Goal: Information Seeking & Learning: Learn about a topic

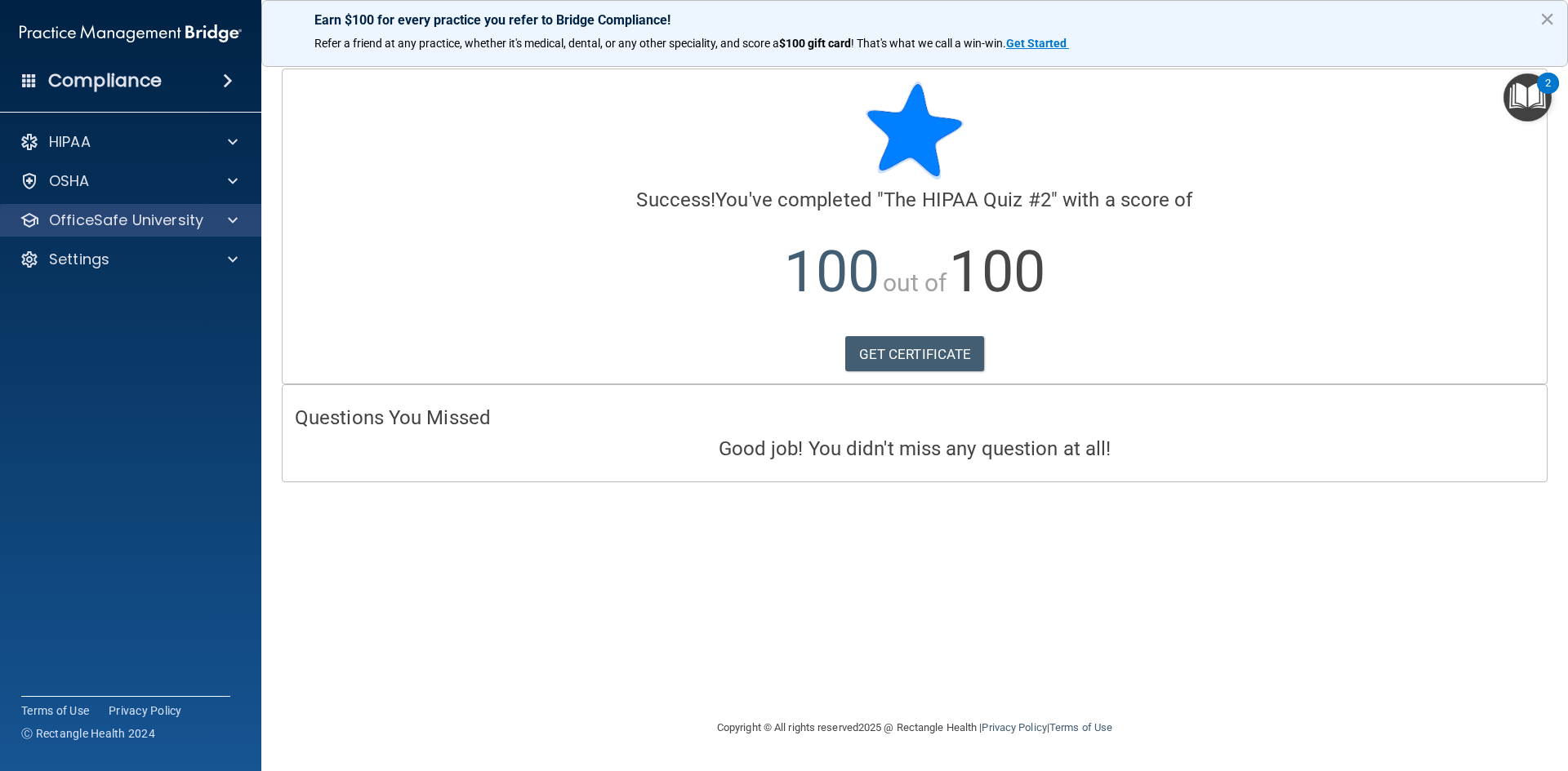
click at [181, 206] on div "OfficeSafe University" at bounding box center [131, 220] width 262 height 33
click at [165, 225] on p "OfficeSafe University" at bounding box center [126, 220] width 154 height 19
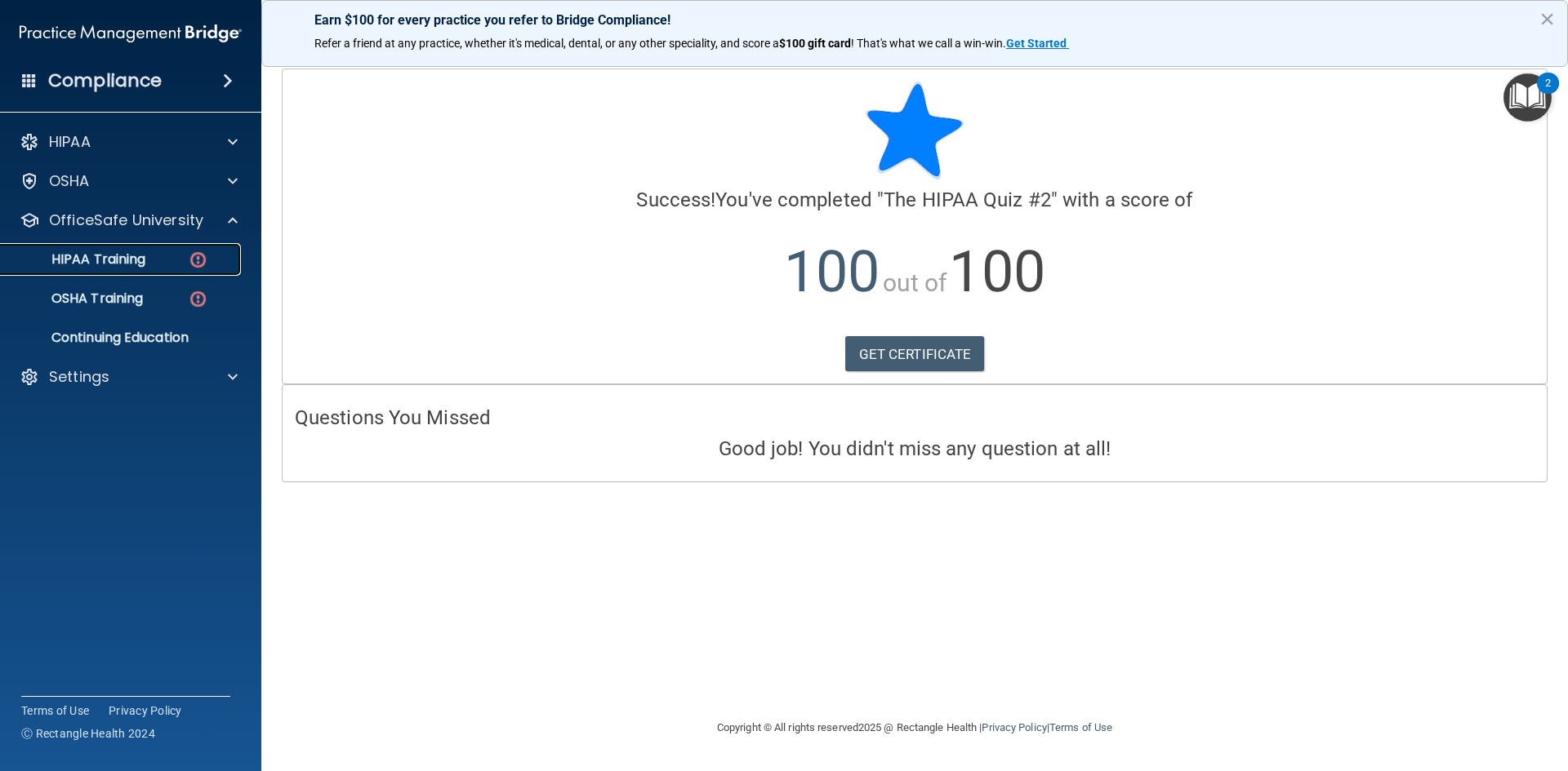
click at [174, 261] on div "HIPAA Training" at bounding box center [122, 259] width 223 height 16
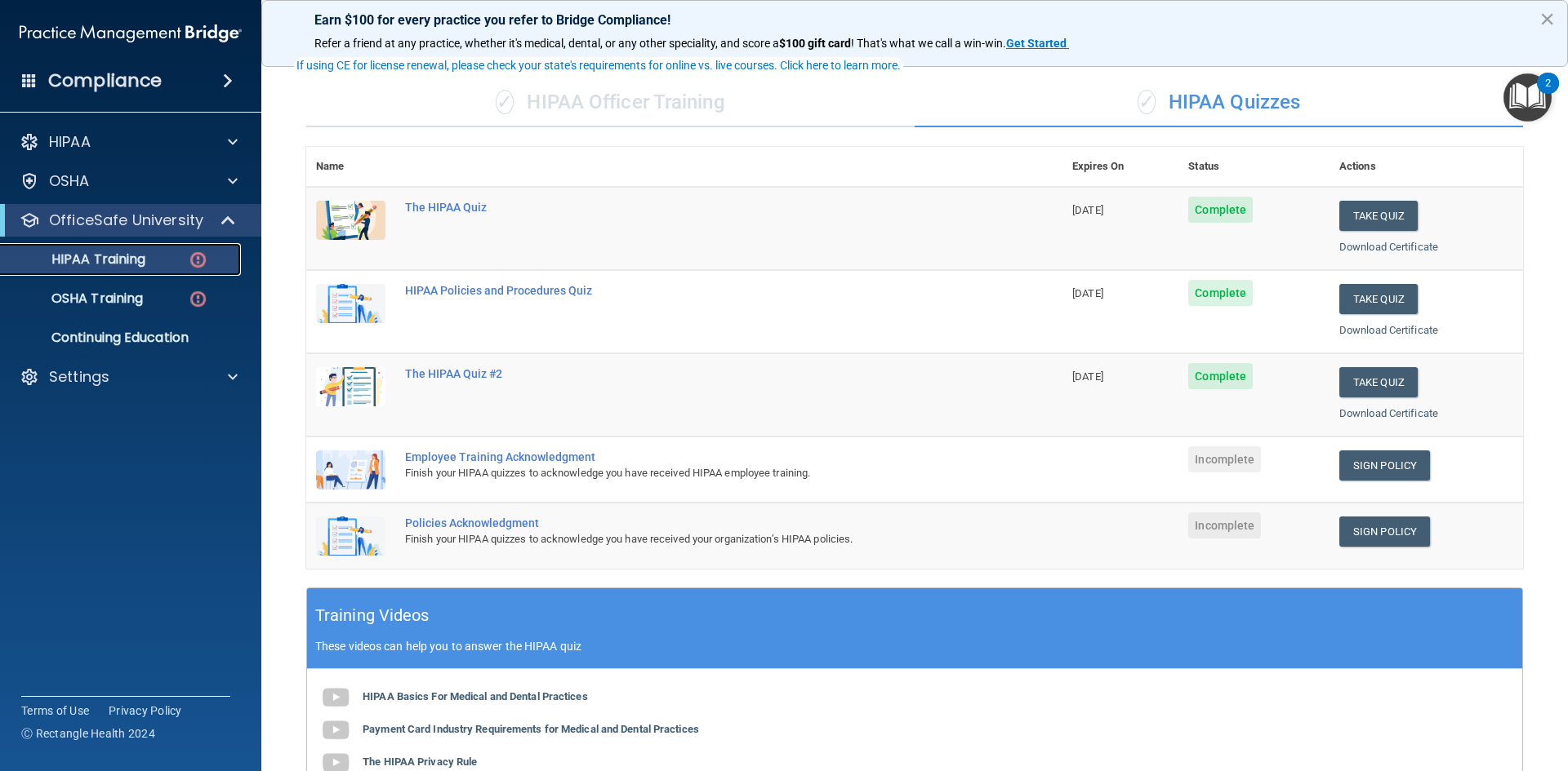
scroll to position [105, 0]
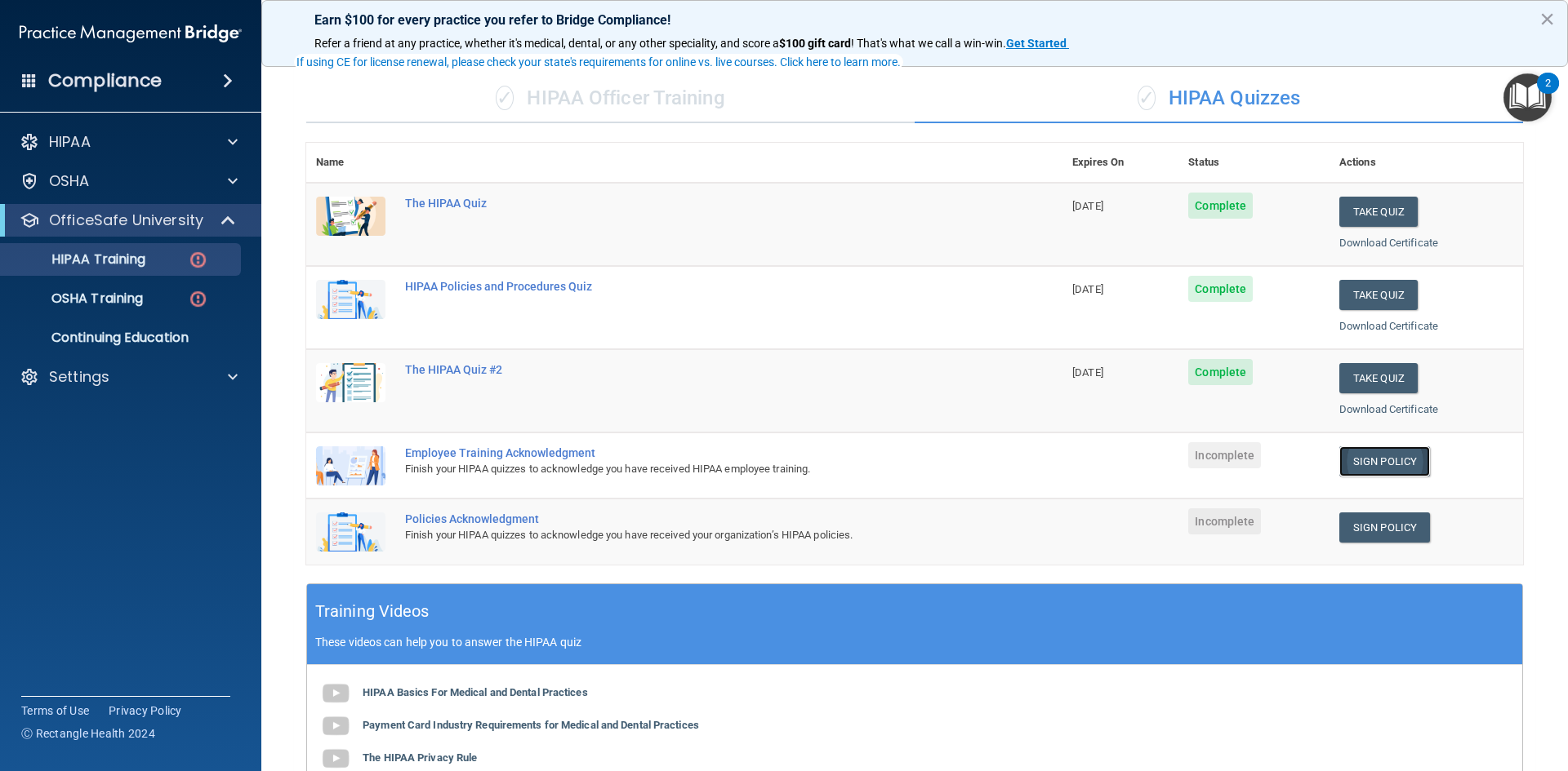
click at [1371, 458] on link "Sign Policy" at bounding box center [1384, 461] width 90 height 30
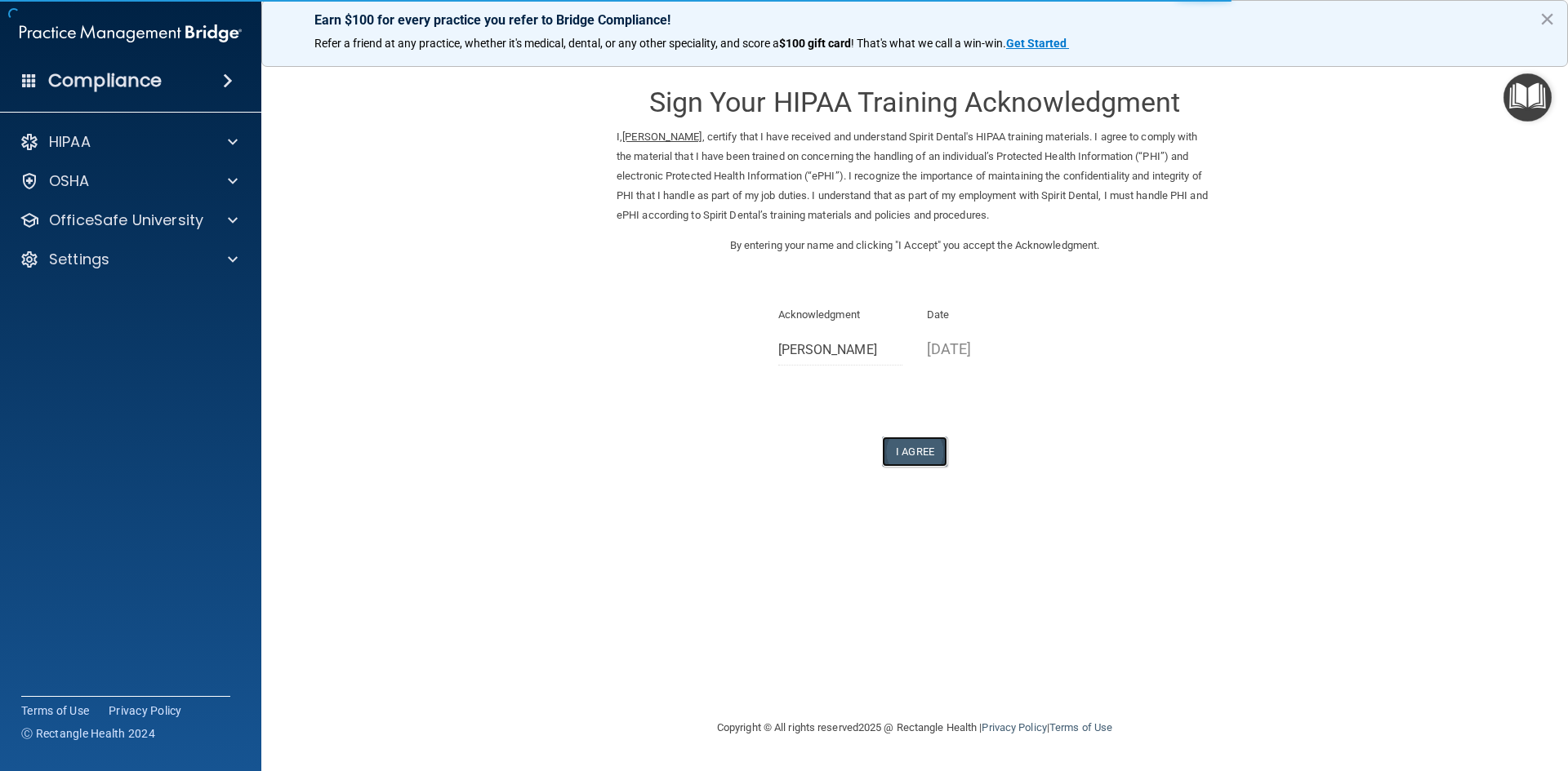
click at [921, 455] on button "I Agree" at bounding box center [914, 452] width 65 height 30
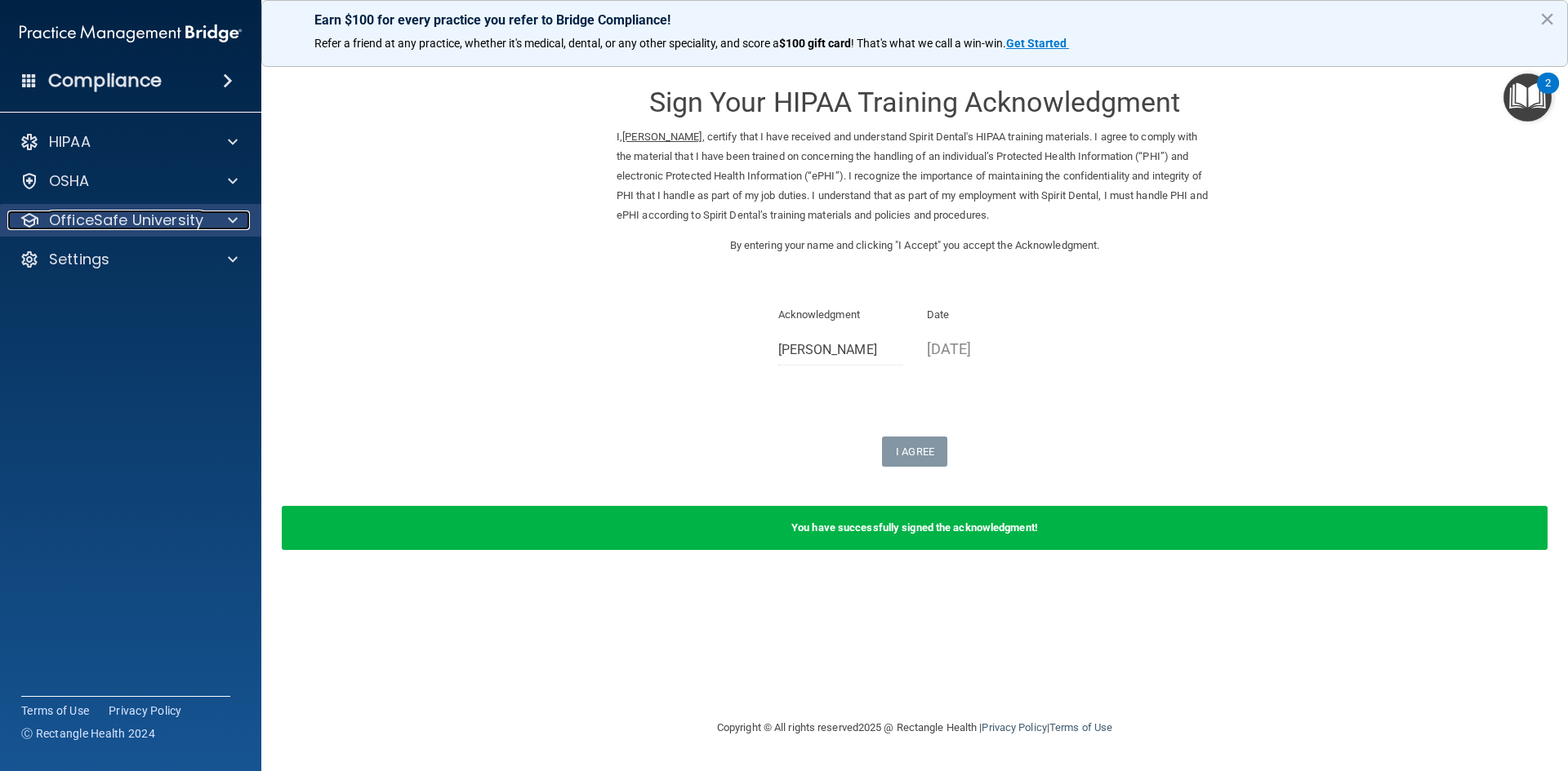
click at [141, 213] on p "OfficeSafe University" at bounding box center [126, 220] width 154 height 19
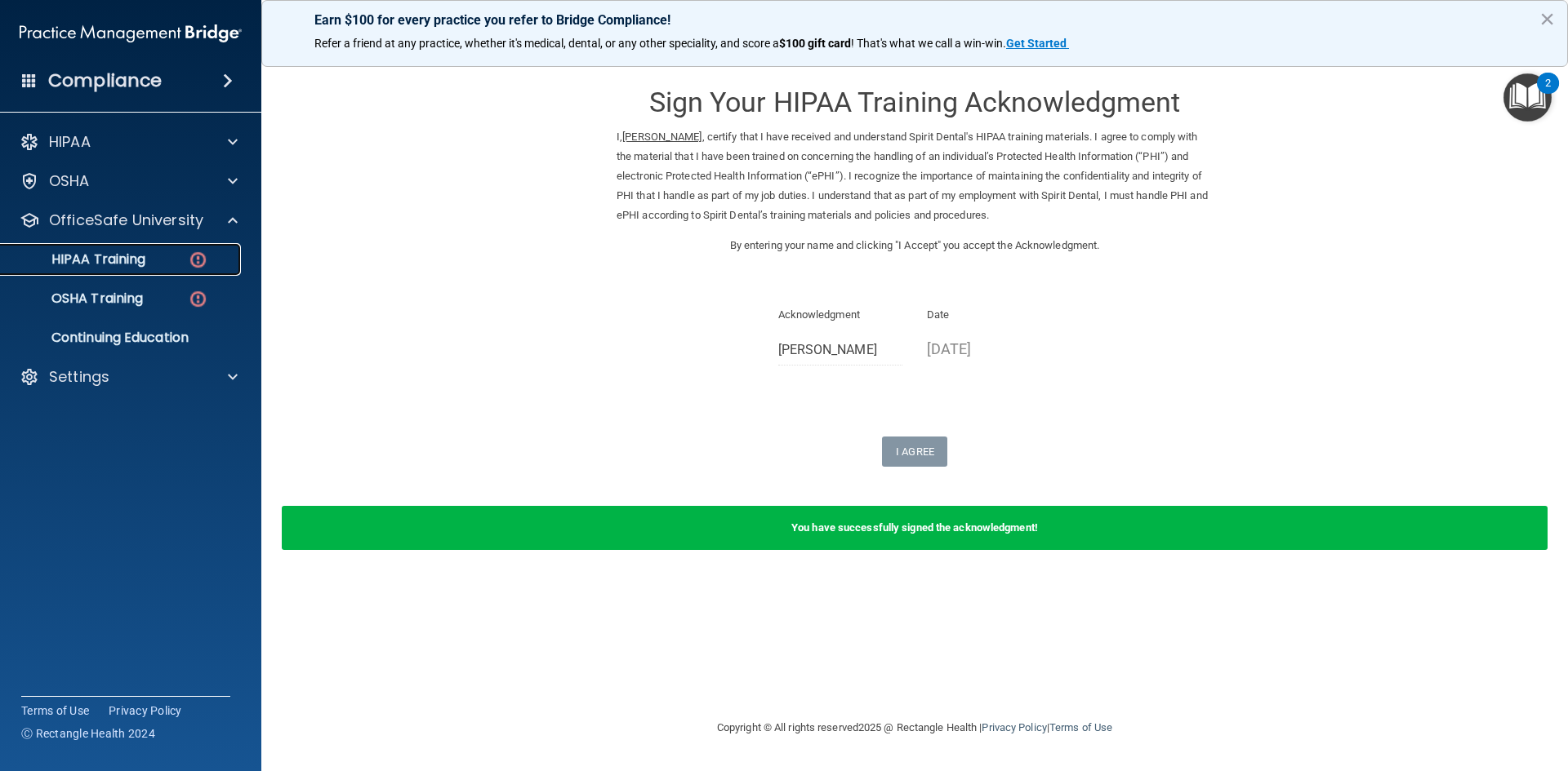
click at [190, 263] on img at bounding box center [198, 260] width 20 height 20
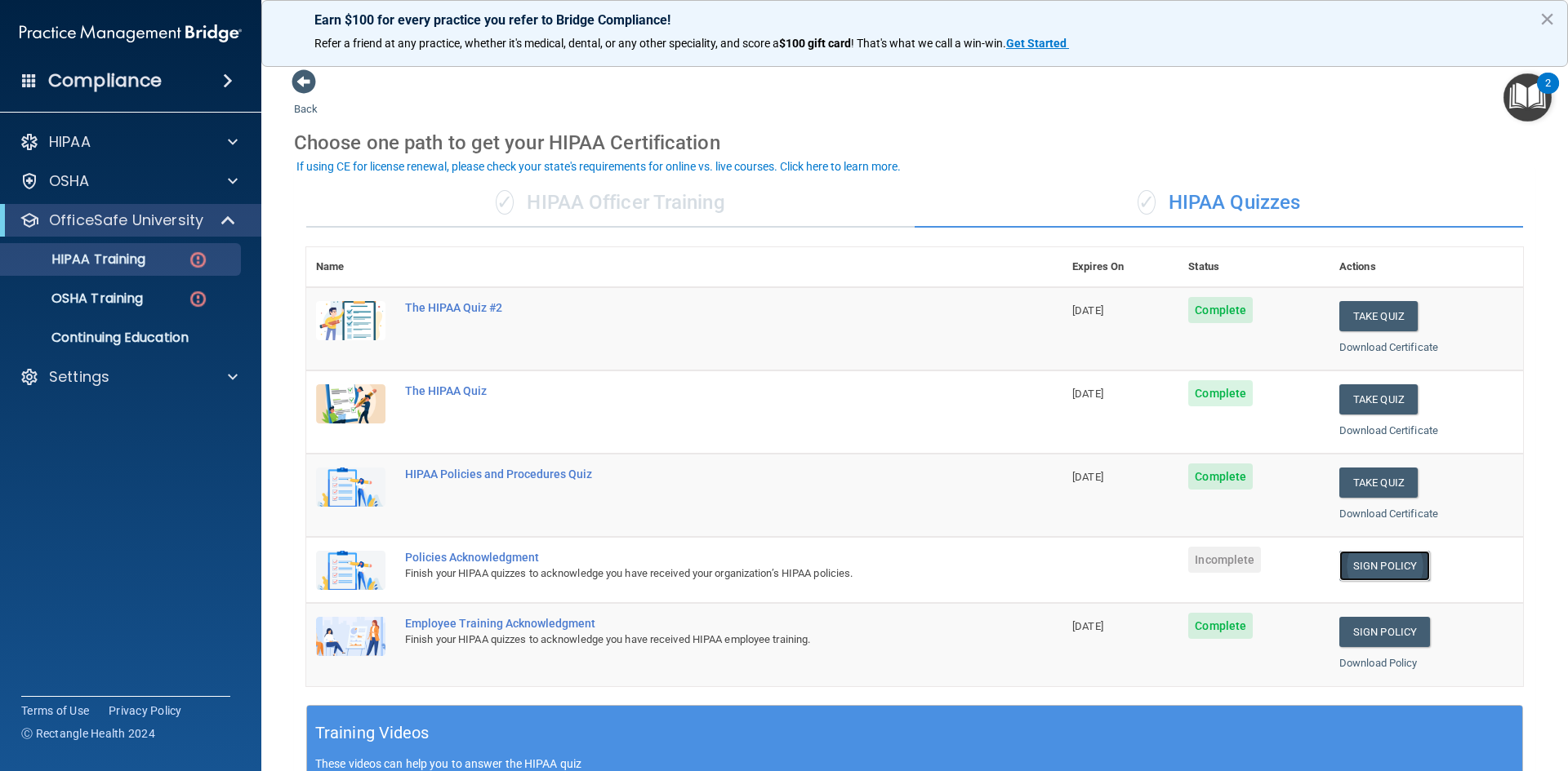
click at [1381, 563] on link "Sign Policy" at bounding box center [1384, 566] width 90 height 30
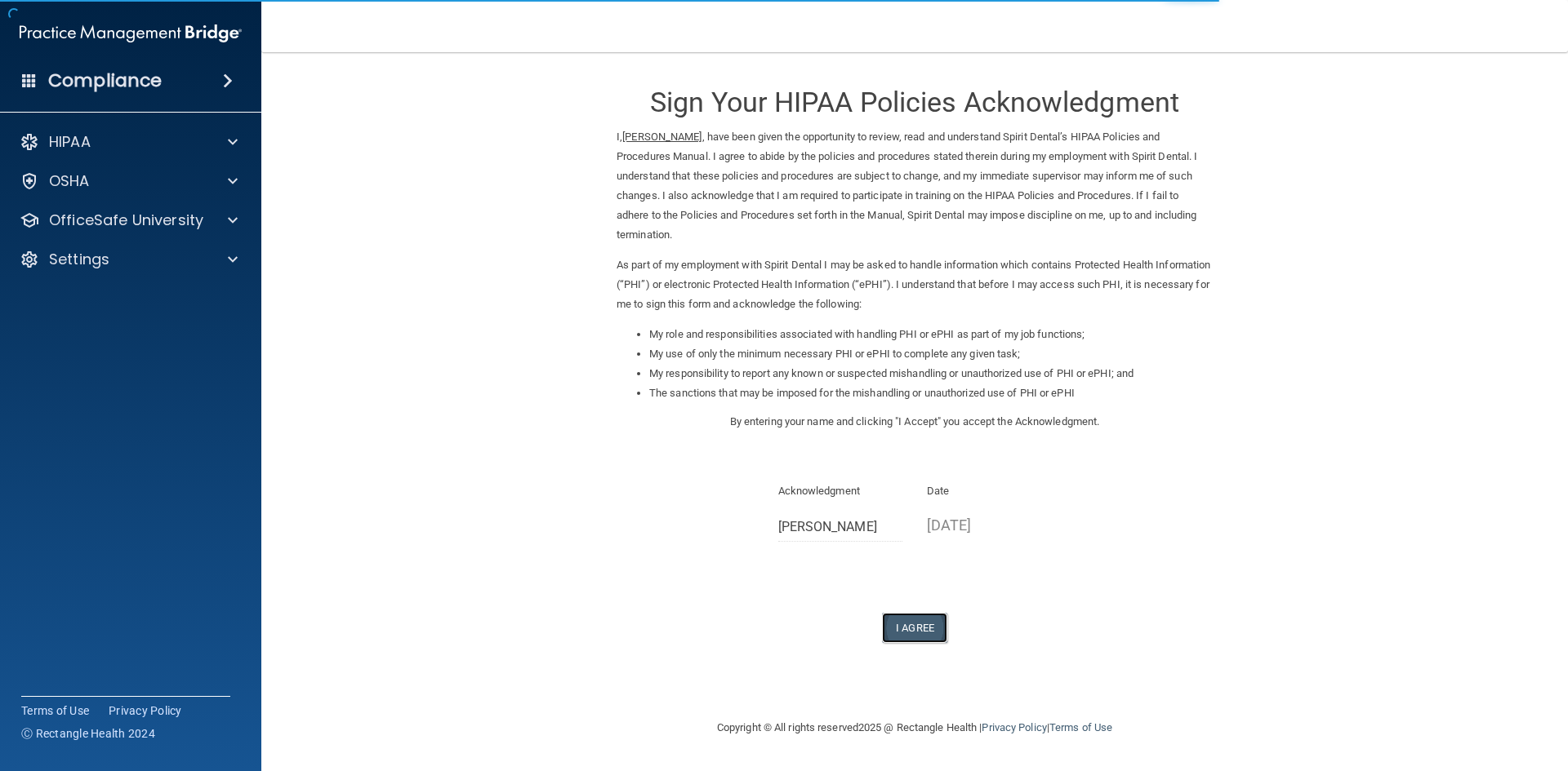
click at [917, 623] on button "I Agree" at bounding box center [914, 628] width 65 height 30
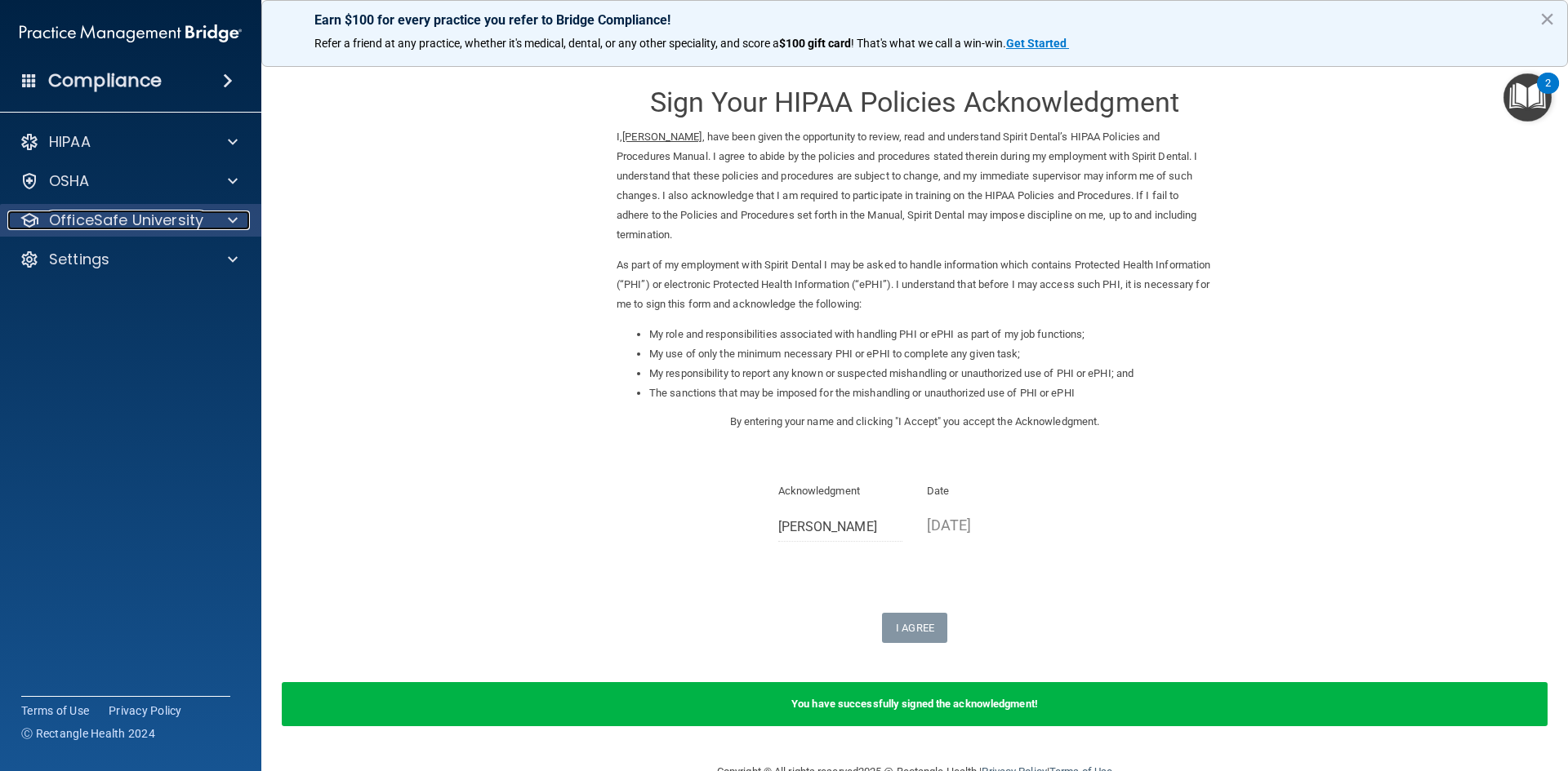
click at [122, 213] on p "OfficeSafe University" at bounding box center [126, 220] width 154 height 19
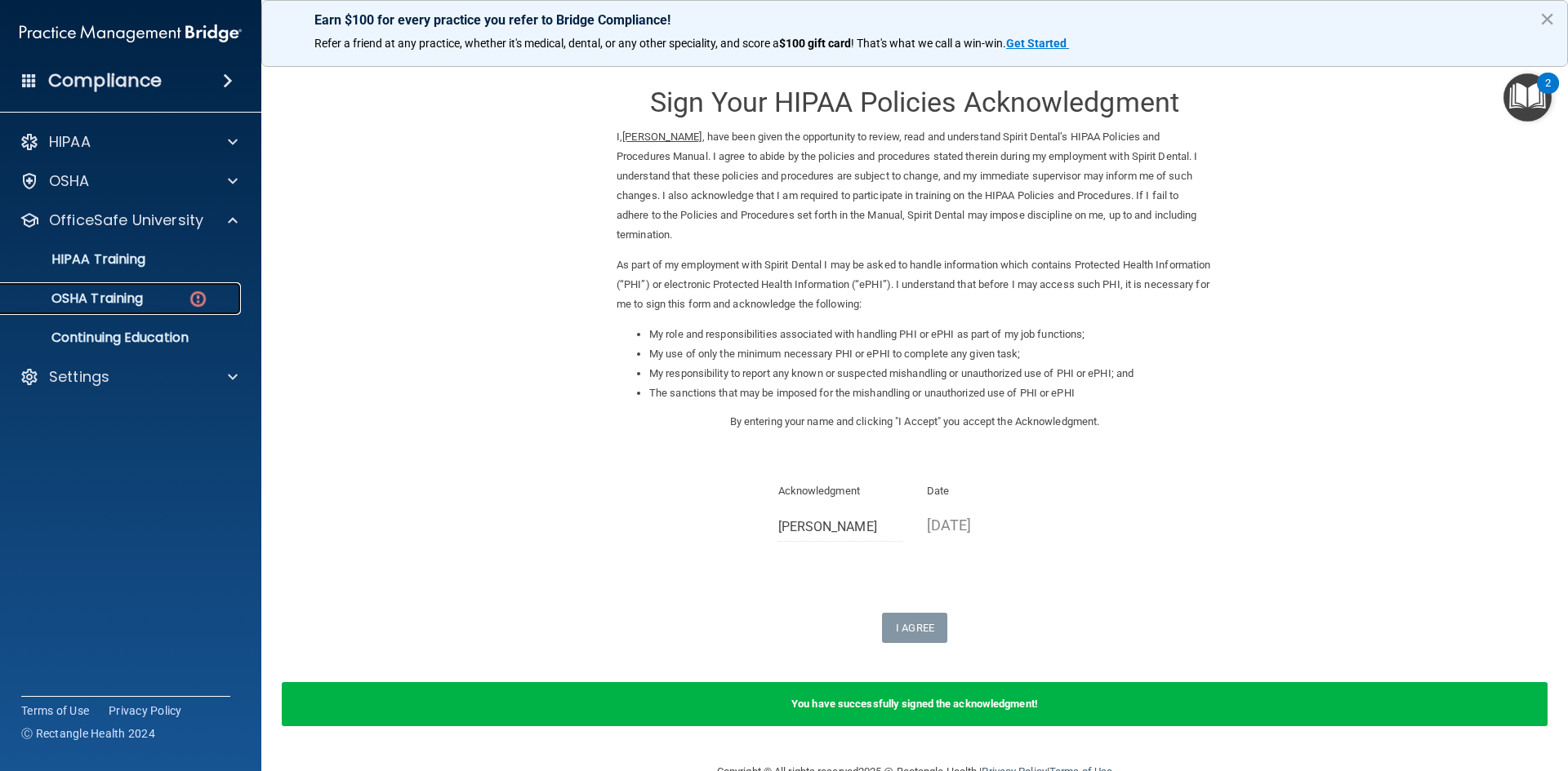
click at [152, 291] on div "OSHA Training" at bounding box center [122, 298] width 223 height 16
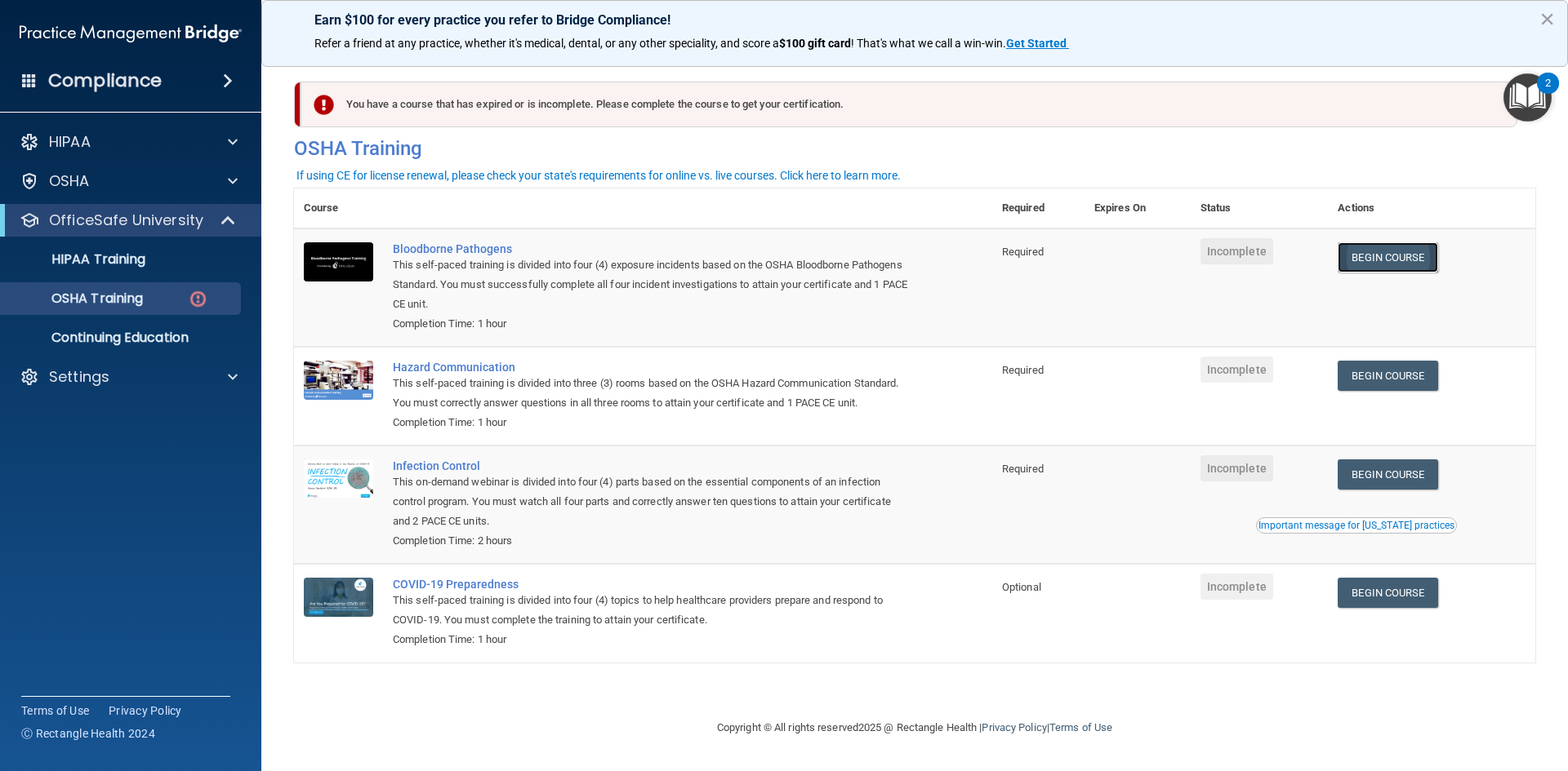
click at [1409, 254] on link "Begin Course" at bounding box center [1387, 257] width 100 height 30
